Goal: Task Accomplishment & Management: Use online tool/utility

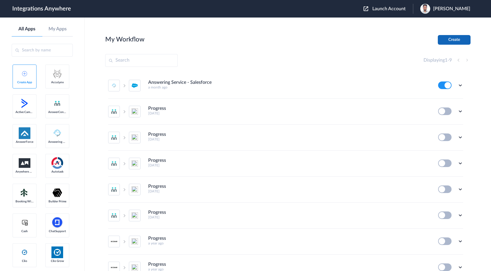
click at [446, 40] on button "Create" at bounding box center [453, 40] width 33 height 10
click at [405, 10] on span "Launch Account" at bounding box center [388, 8] width 33 height 5
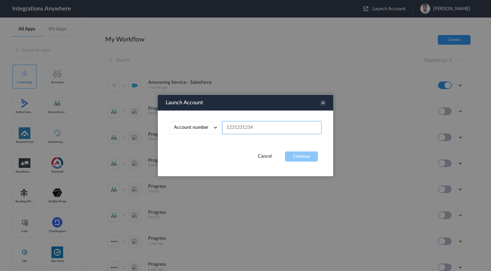
click at [257, 129] on input "text" at bounding box center [271, 127] width 99 height 13
click at [203, 125] on span "Account number" at bounding box center [191, 127] width 34 height 5
click at [224, 97] on div "Launch Account" at bounding box center [245, 103] width 175 height 16
click at [252, 127] on input "text" at bounding box center [271, 127] width 99 height 13
click at [205, 134] on div "Account number Account number Email address" at bounding box center [245, 131] width 175 height 41
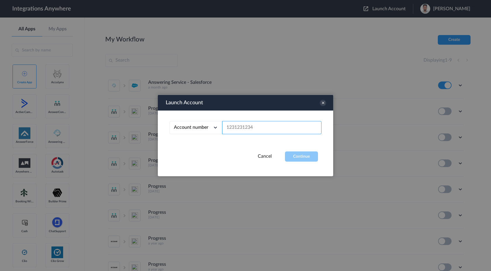
click at [243, 131] on input "text" at bounding box center [271, 127] width 99 height 13
paste input "2482750441"
type input "2482750441"
click at [295, 154] on button "Continue" at bounding box center [301, 157] width 33 height 10
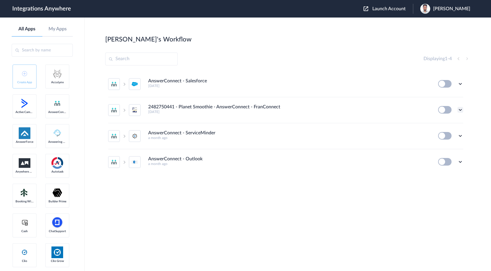
click at [459, 109] on icon at bounding box center [460, 110] width 6 height 6
click at [445, 133] on link "Task history" at bounding box center [443, 134] width 28 height 4
click at [459, 111] on icon at bounding box center [460, 110] width 6 height 6
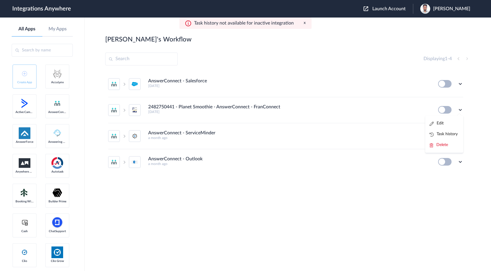
click at [269, 180] on div "AnswerConnect - Salesforce [DATE] Edit Task history Delete 2482750441 - Planet …" at bounding box center [287, 134] width 365 height 127
